Goal: Find specific page/section: Find specific page/section

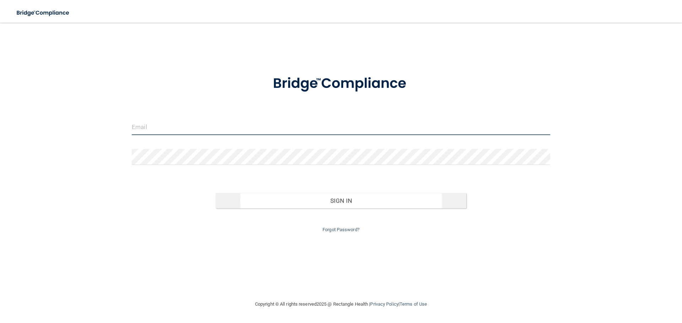
type input "[EMAIL_ADDRESS][DOMAIN_NAME]"
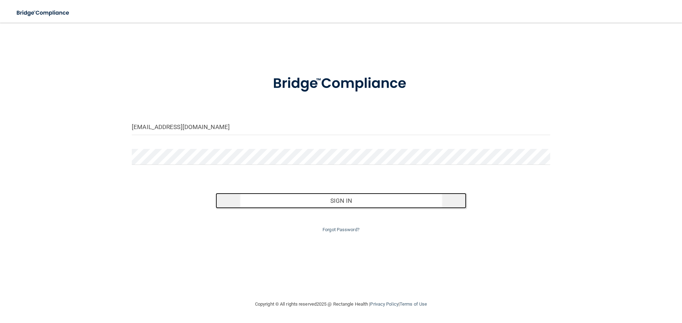
click at [359, 199] on button "Sign In" at bounding box center [341, 201] width 251 height 16
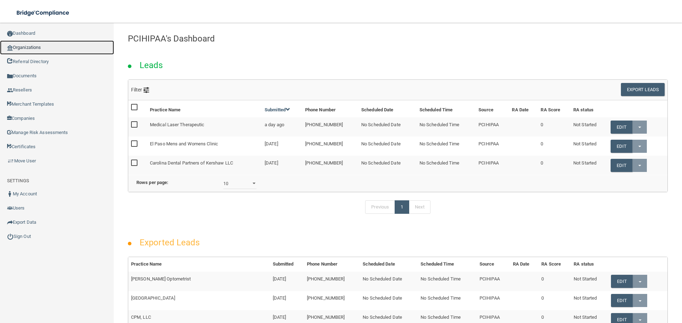
click at [34, 48] on link "Organizations" at bounding box center [57, 47] width 114 height 14
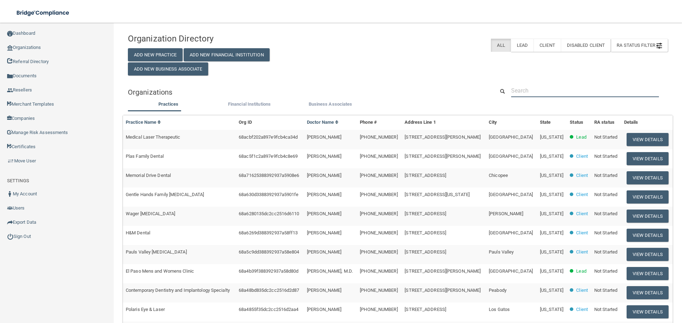
click at [553, 93] on input "text" at bounding box center [585, 90] width 148 height 13
paste input "[PHONE_NUMBER]"
type input "[PHONE_NUMBER]"
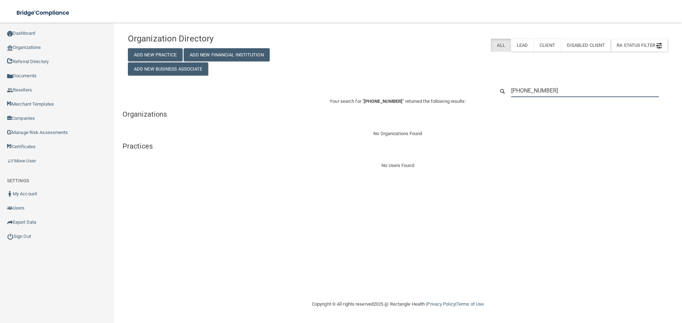
click at [577, 92] on input "[PHONE_NUMBER]" at bounding box center [585, 90] width 148 height 13
drag, startPoint x: 574, startPoint y: 91, endPoint x: 476, endPoint y: 91, distance: 97.3
click at [478, 91] on div "[PHONE_NUMBER]" at bounding box center [397, 90] width 550 height 13
paste input "[PERSON_NAME] DDS"
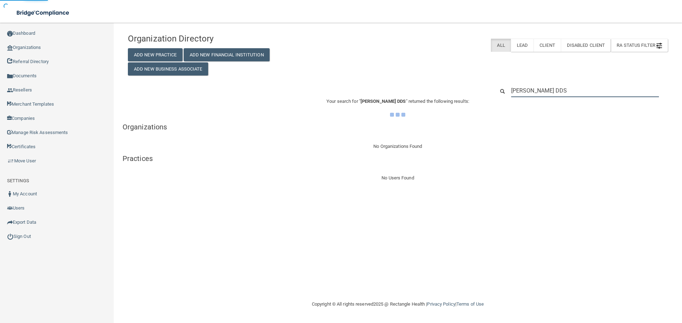
type input "[PERSON_NAME] DDS"
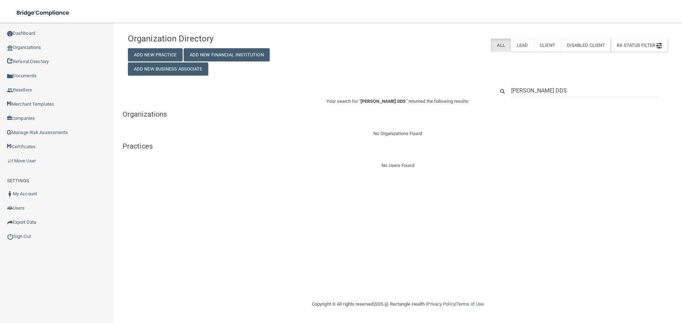
click at [586, 101] on p "Your search for " [PERSON_NAME] DDS " returned the following results:" at bounding box center [397, 101] width 550 height 9
drag, startPoint x: 585, startPoint y: 93, endPoint x: 476, endPoint y: 100, distance: 109.2
click at [476, 100] on div "Organization Directory Add New Practice Add New Financial Institution Add New B…" at bounding box center [398, 100] width 540 height 140
click at [302, 132] on div "No Organizations Found" at bounding box center [397, 134] width 550 height 9
